Goal: Task Accomplishment & Management: Manage account settings

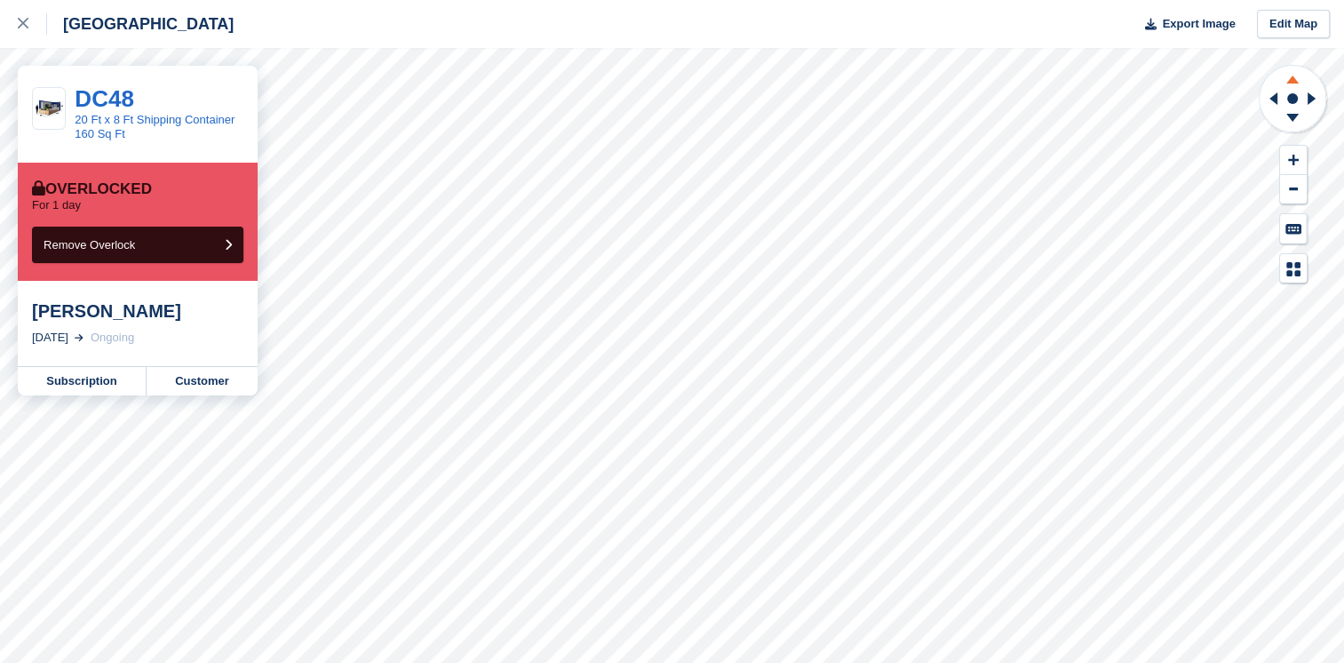
click at [1288, 83] on icon at bounding box center [1293, 80] width 12 height 8
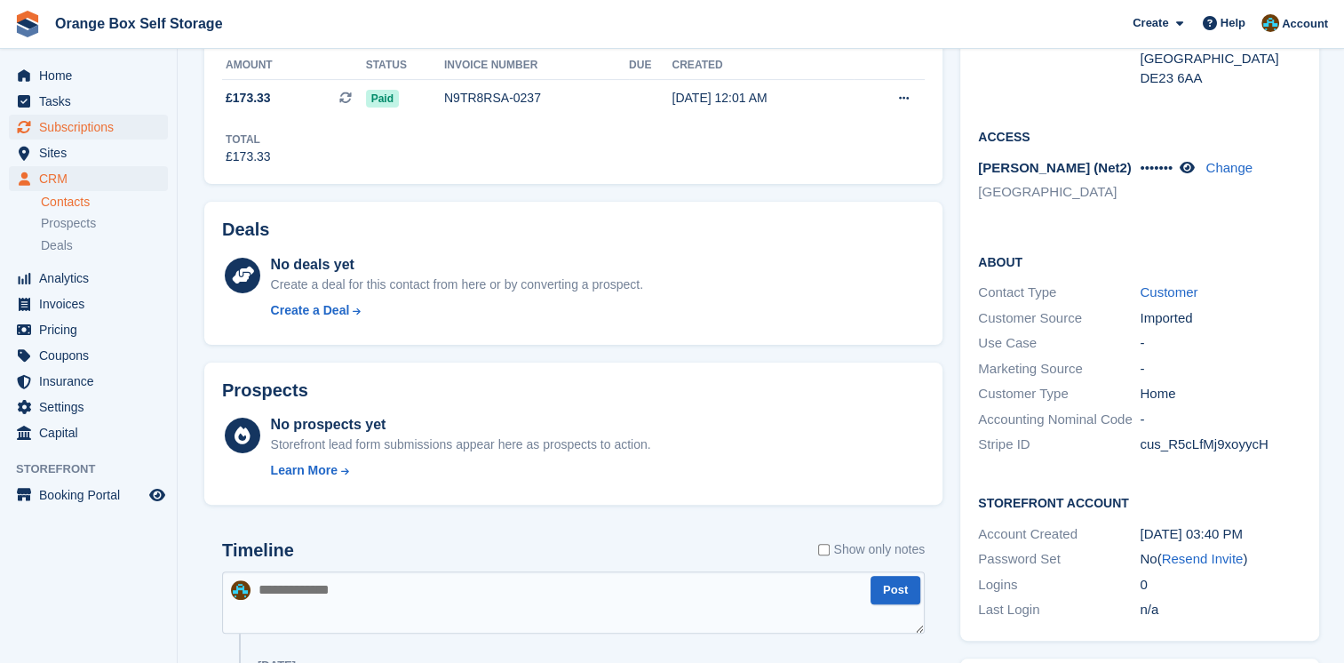
scroll to position [466, 0]
click at [77, 116] on span "Subscriptions" at bounding box center [92, 127] width 107 height 25
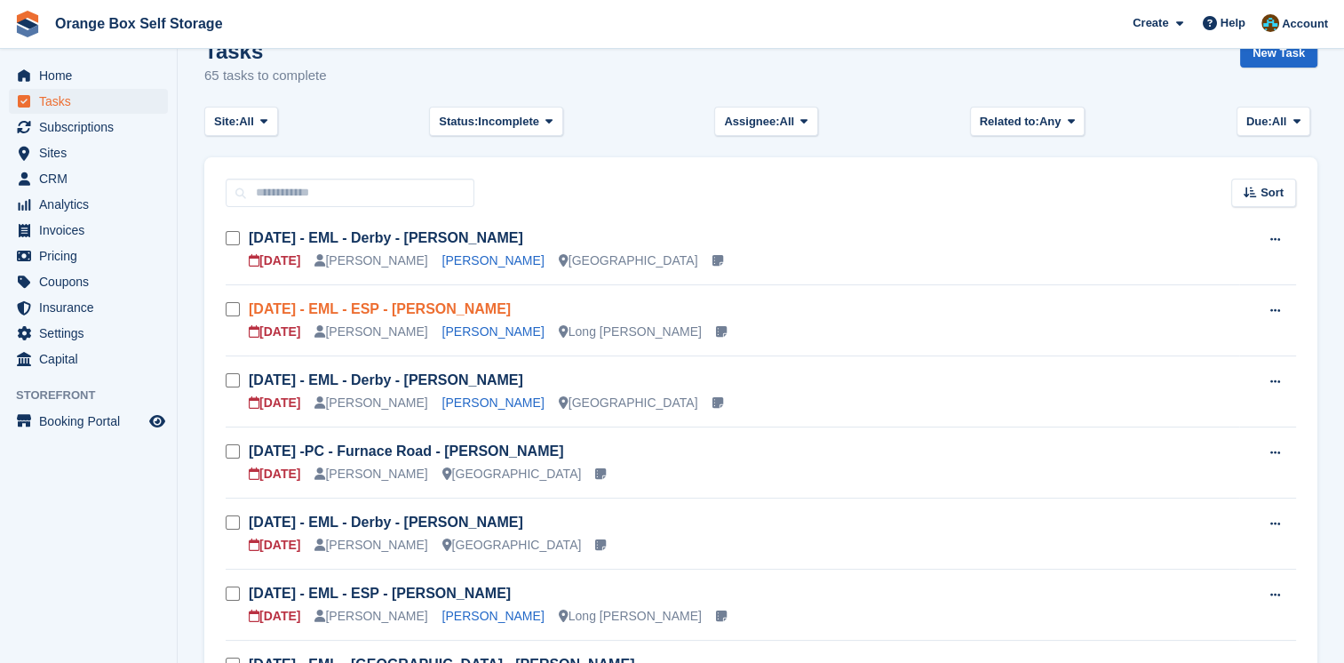
scroll to position [178, 0]
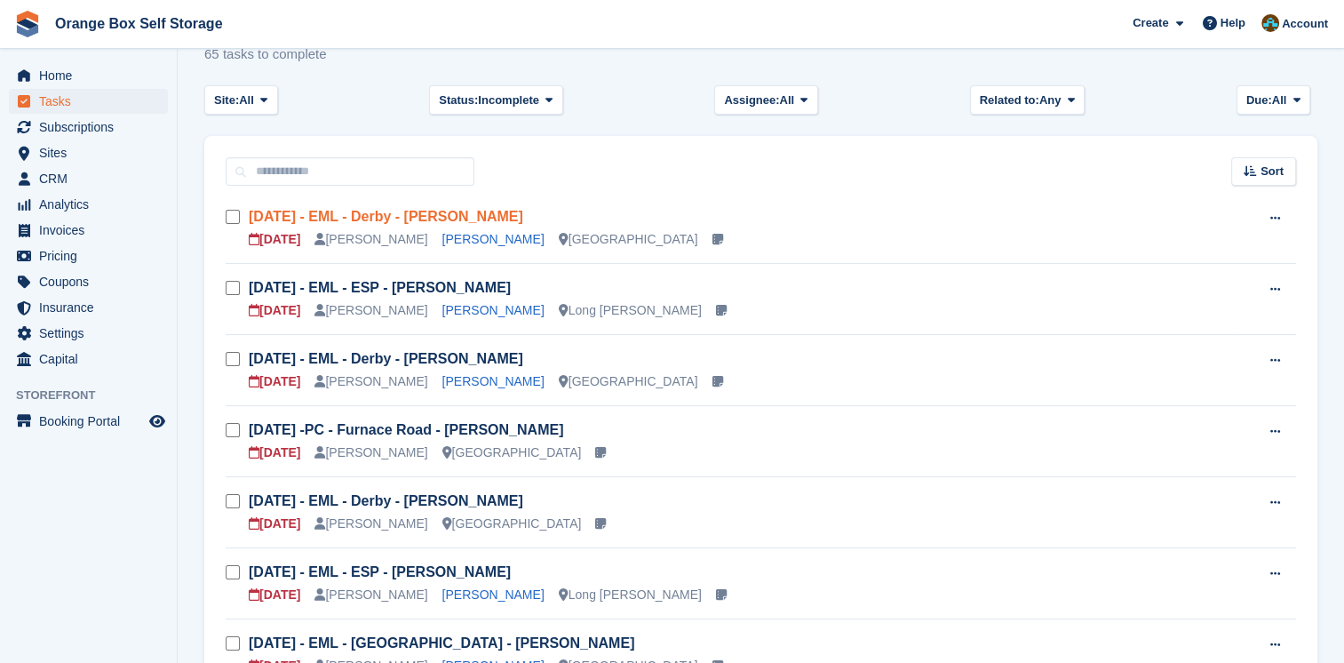
click at [442, 215] on link "[DATE] - EML - Derby - [PERSON_NAME]" at bounding box center [386, 216] width 275 height 15
